Goal: Obtain resource: Download file/media

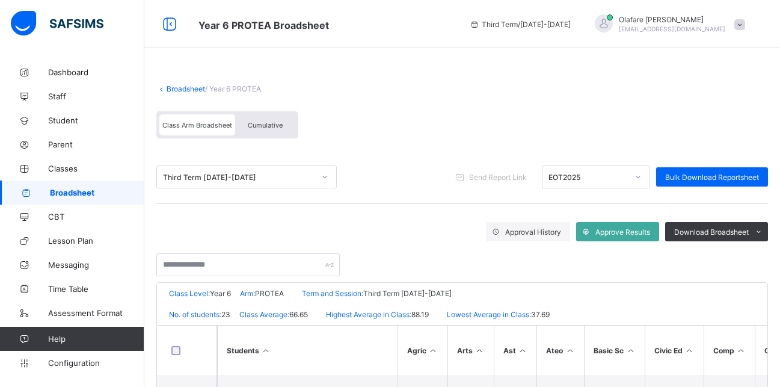
click at [271, 174] on div "Third Term 2024-2025" at bounding box center [239, 177] width 152 height 9
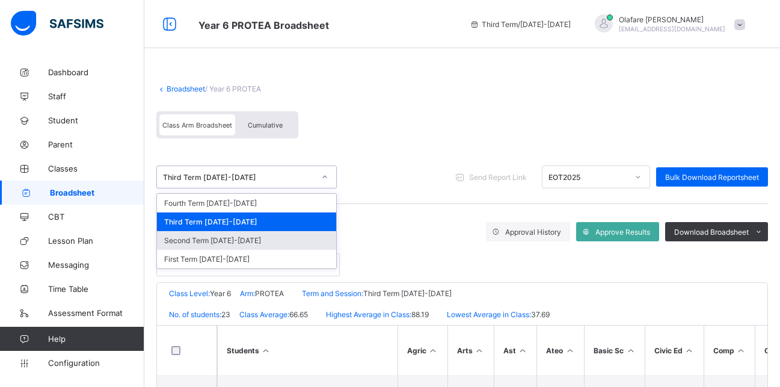
click at [225, 238] on div "Second Term 2024-2025" at bounding box center [246, 240] width 179 height 19
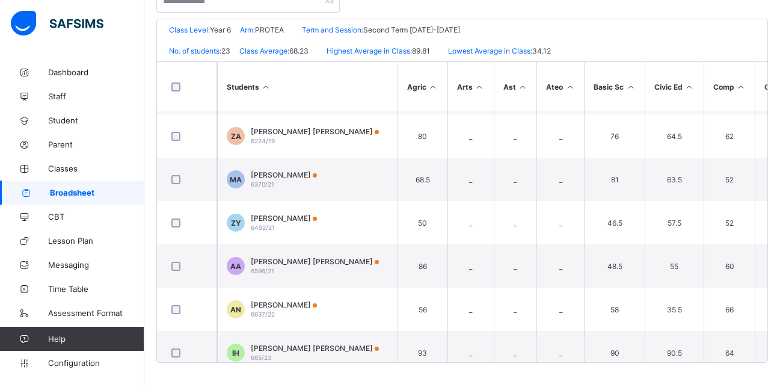
scroll to position [634, 0]
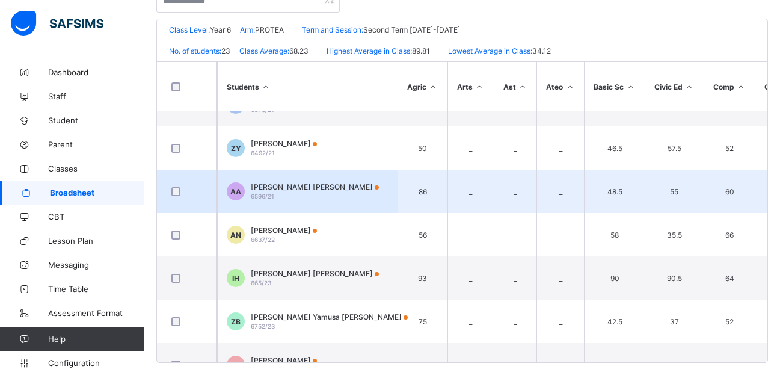
click at [281, 187] on span "Abubakar Aminu ADNAN" at bounding box center [315, 186] width 128 height 9
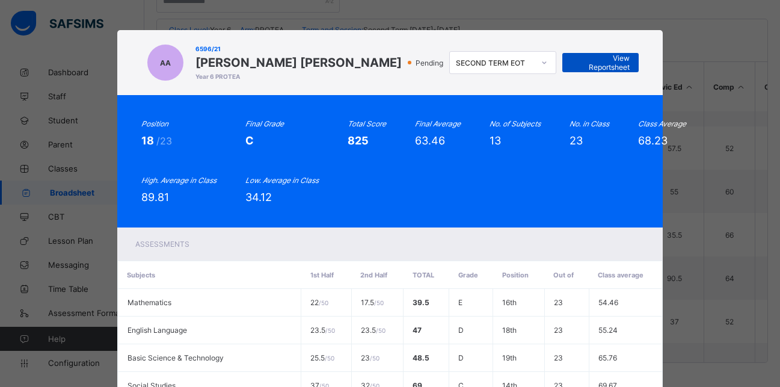
click at [601, 59] on span "View Reportsheet" at bounding box center [600, 63] width 59 height 18
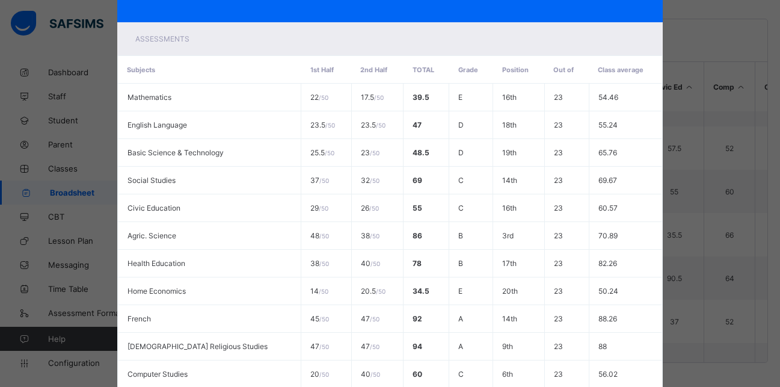
scroll to position [337, 0]
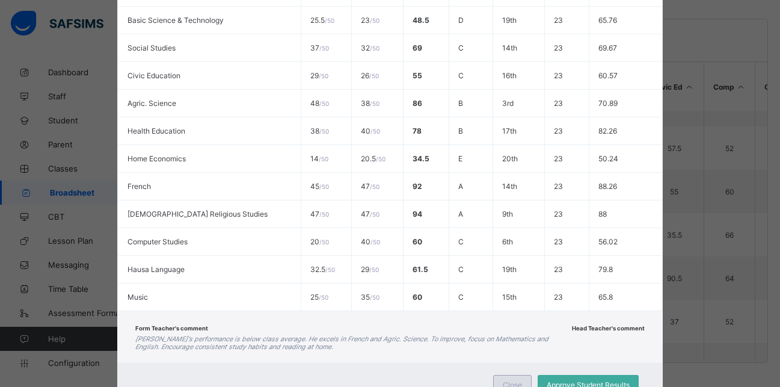
click at [516, 379] on div "Close" at bounding box center [512, 384] width 38 height 19
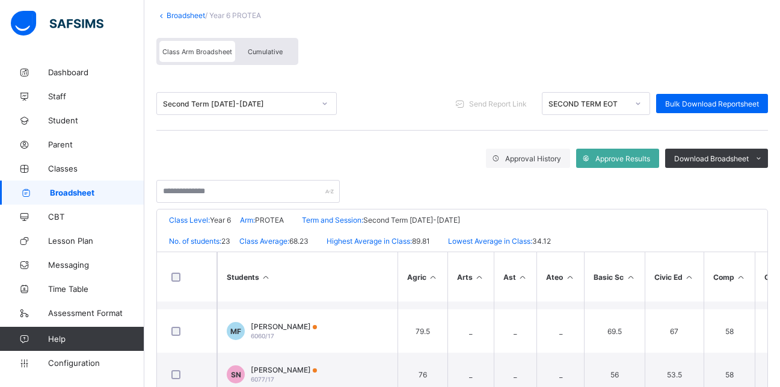
scroll to position [11, 0]
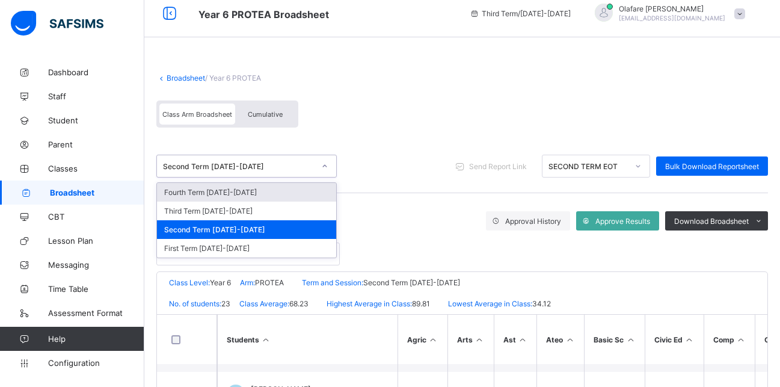
click at [281, 162] on div "Second Term 2024-2025" at bounding box center [239, 166] width 152 height 9
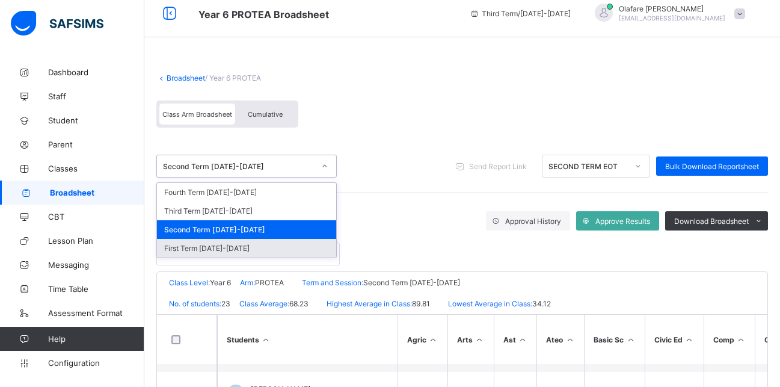
click at [213, 248] on div "First Term 2024-2025" at bounding box center [246, 248] width 179 height 19
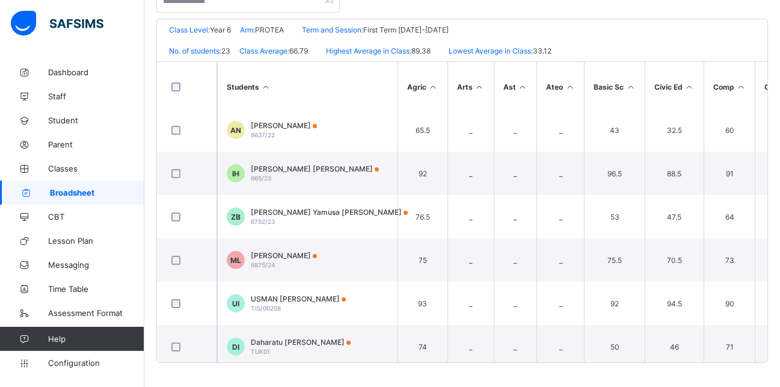
scroll to position [632, 0]
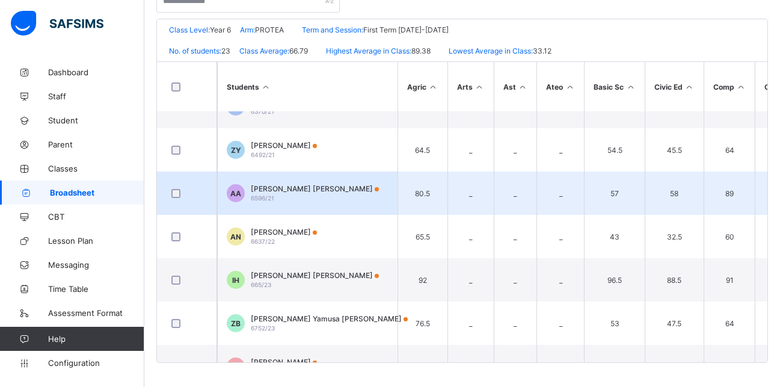
click at [296, 183] on td "AA Abubakar Aminu ADNAN 6596/21" at bounding box center [307, 192] width 180 height 43
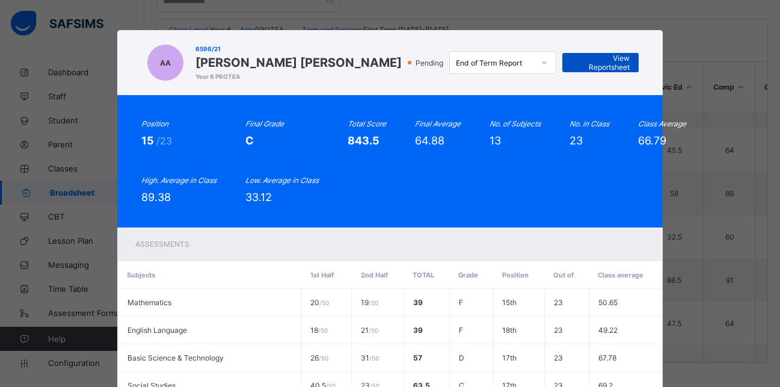
click at [598, 64] on span "View Reportsheet" at bounding box center [600, 63] width 59 height 18
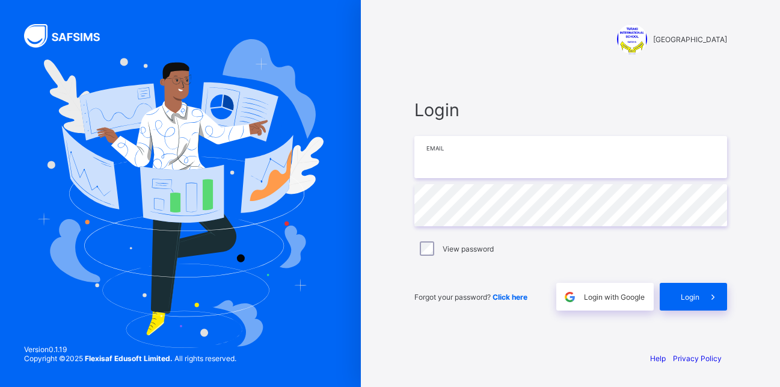
type input "**********"
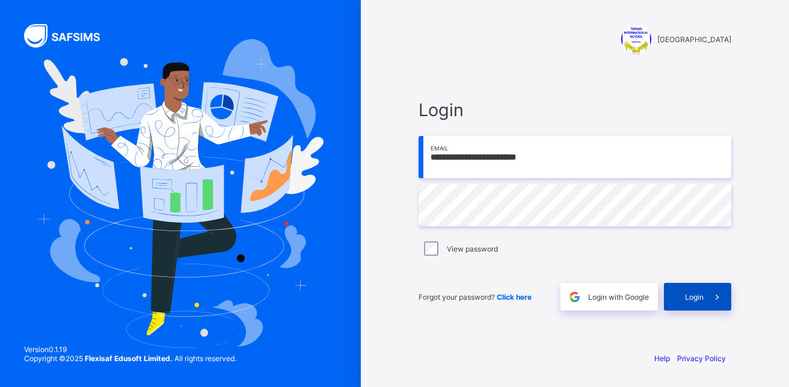
click at [702, 295] on span "Login" at bounding box center [694, 296] width 19 height 9
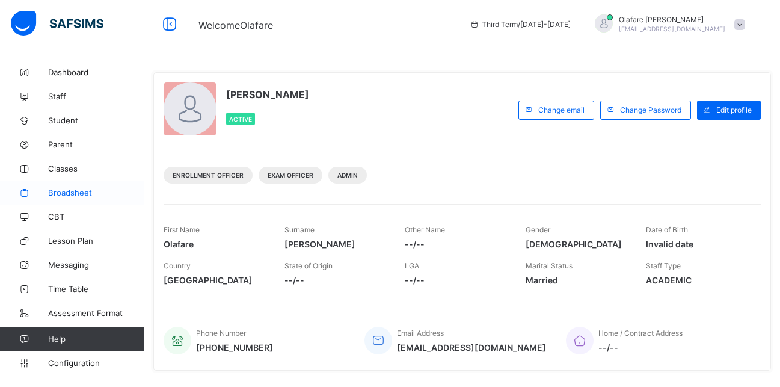
click at [67, 195] on span "Broadsheet" at bounding box center [96, 193] width 96 height 10
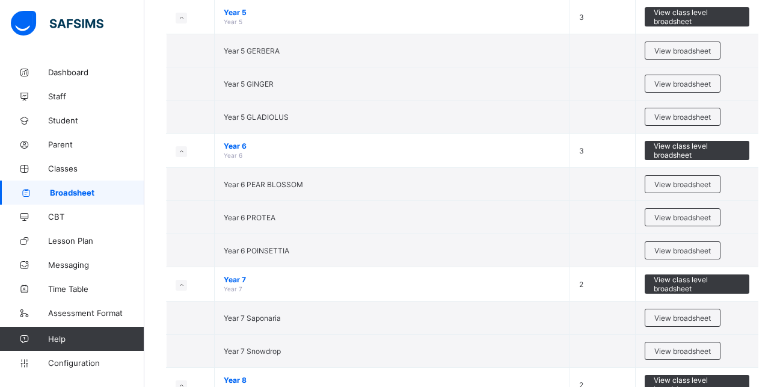
scroll to position [709, 0]
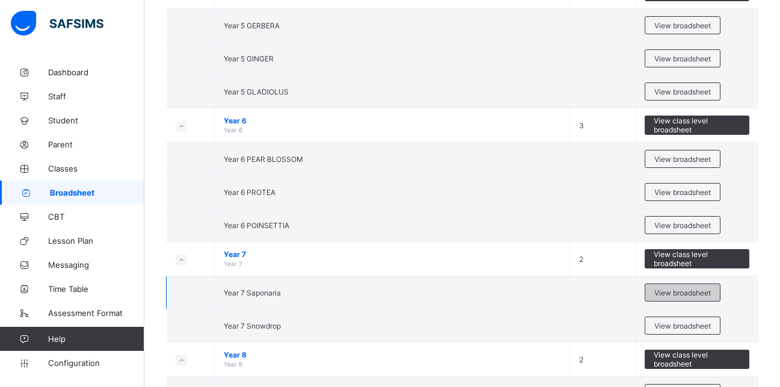
click at [671, 290] on span "View broadsheet" at bounding box center [682, 292] width 57 height 9
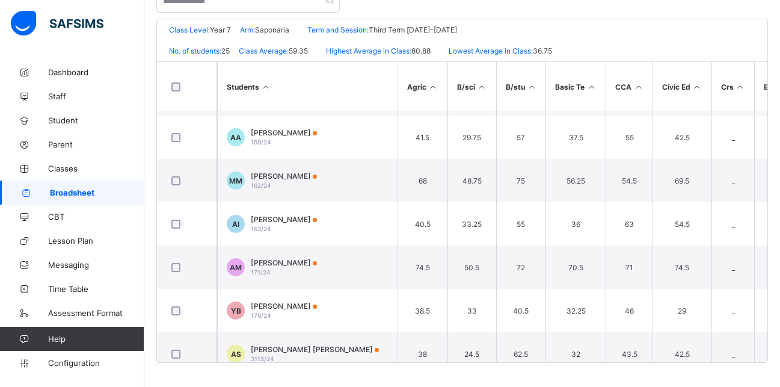
scroll to position [836, 0]
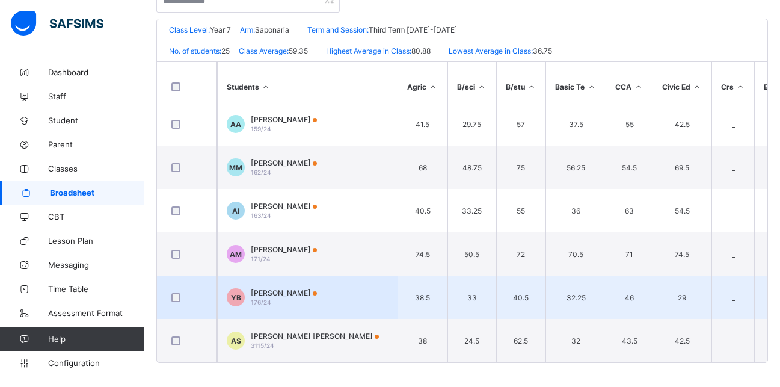
click at [284, 288] on span "Yusuf Kabir BAFFA" at bounding box center [284, 292] width 66 height 9
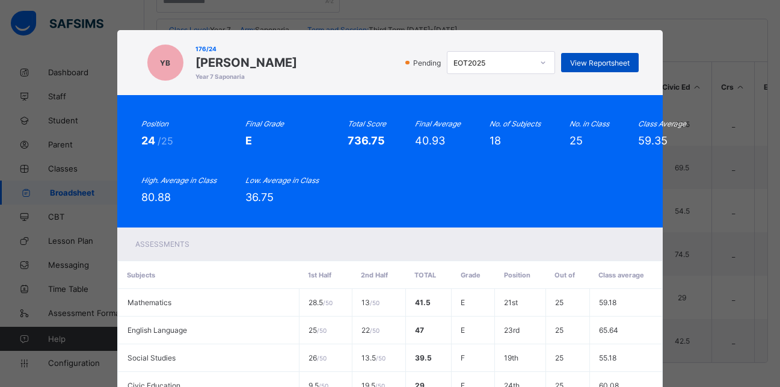
click at [602, 58] on span "View Reportsheet" at bounding box center [600, 62] width 60 height 9
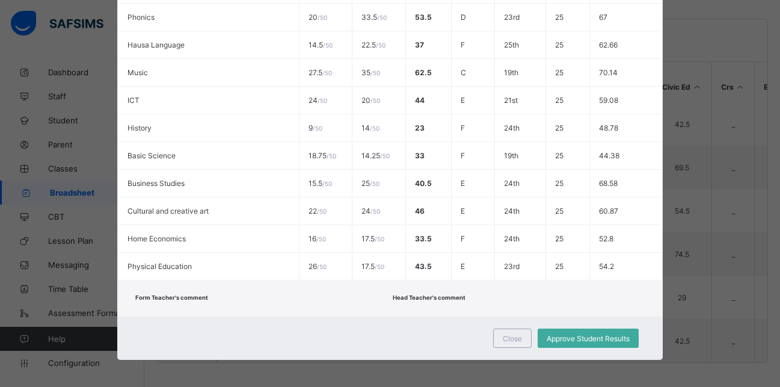
scroll to position [509, 0]
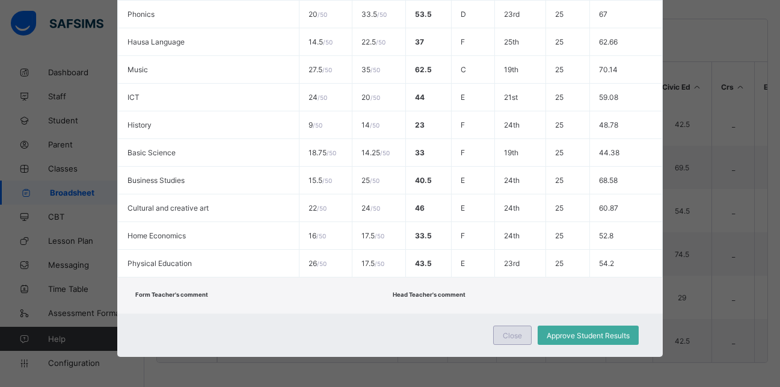
click at [508, 331] on span "Close" at bounding box center [512, 335] width 19 height 9
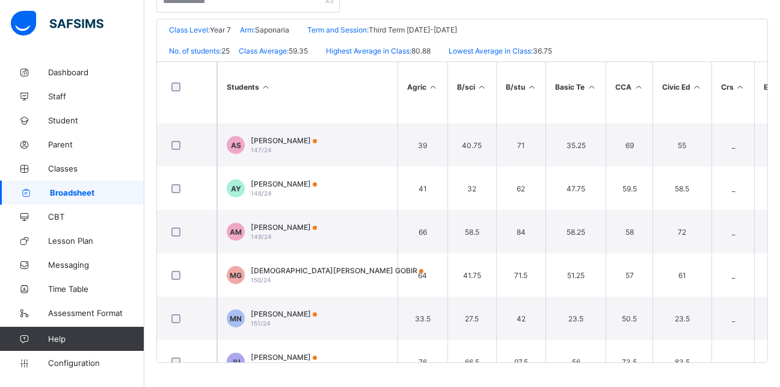
scroll to position [0, 0]
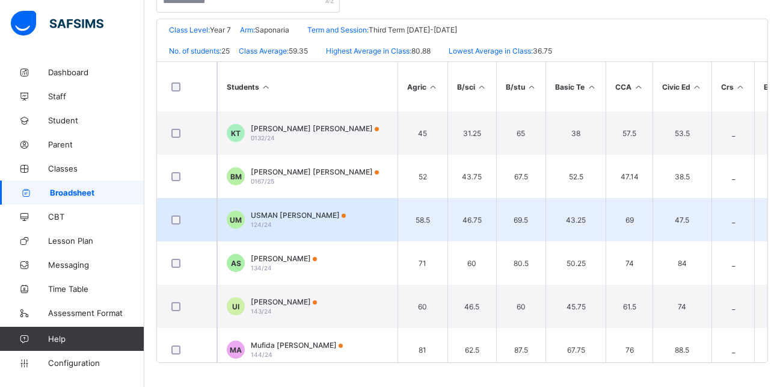
click at [287, 217] on span "USMAN Kabir Muhammad" at bounding box center [298, 214] width 95 height 9
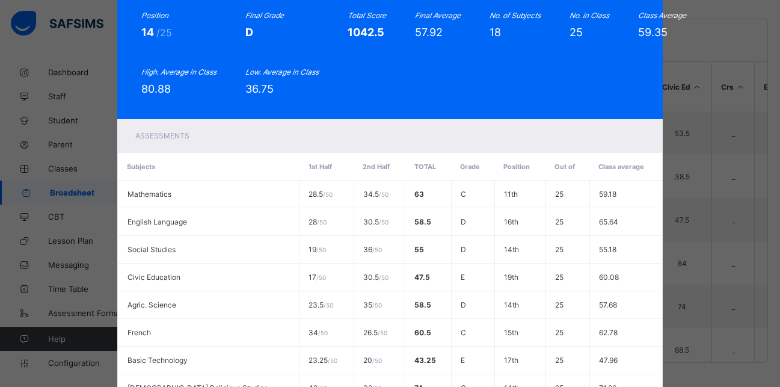
scroll to position [44, 0]
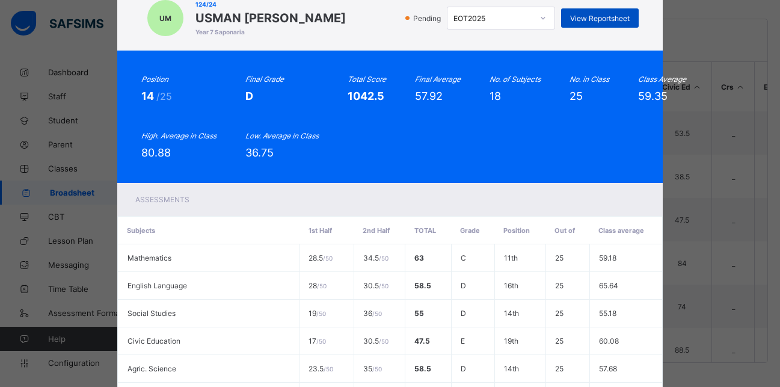
click at [598, 23] on div "View Reportsheet" at bounding box center [600, 17] width 78 height 19
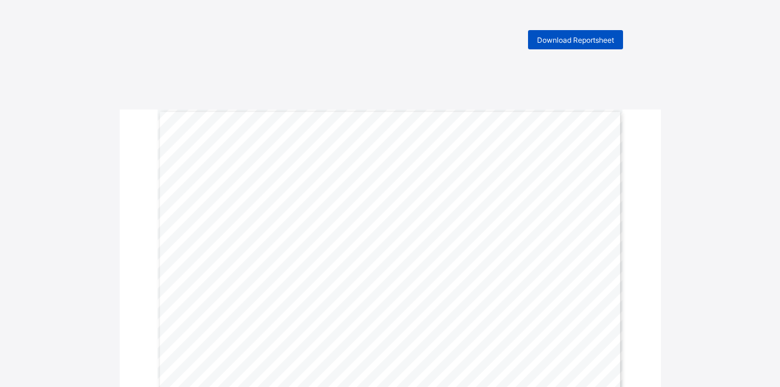
click at [587, 39] on span "Download Reportsheet" at bounding box center [575, 39] width 77 height 9
click at [580, 36] on span "Download Reportsheet" at bounding box center [575, 39] width 77 height 9
click at [592, 37] on span "Download Reportsheet" at bounding box center [575, 39] width 77 height 9
click at [587, 34] on div "Download Reportsheet" at bounding box center [575, 39] width 95 height 19
